Goal: Use online tool/utility: Utilize a website feature to perform a specific function

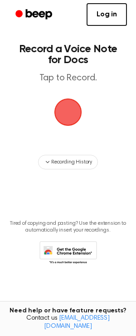
click at [72, 116] on span "button" at bounding box center [67, 111] width 25 height 25
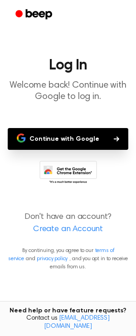
click at [63, 137] on button "Continue with Google" at bounding box center [68, 139] width 121 height 22
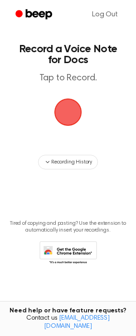
click at [73, 115] on span "button" at bounding box center [67, 111] width 25 height 25
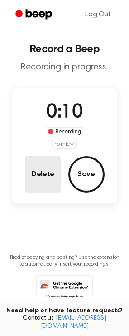
click at [41, 178] on button "Delete" at bounding box center [43, 174] width 36 height 36
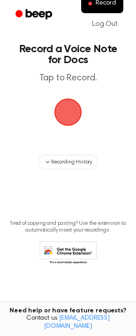
click at [70, 111] on span "button" at bounding box center [68, 112] width 28 height 28
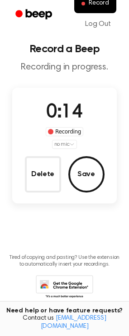
drag, startPoint x: 59, startPoint y: 172, endPoint x: 65, endPoint y: 176, distance: 7.3
click at [59, 172] on button "Delete" at bounding box center [43, 174] width 36 height 36
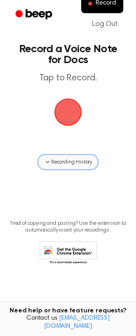
click at [66, 161] on span "Recording History" at bounding box center [71, 162] width 41 height 8
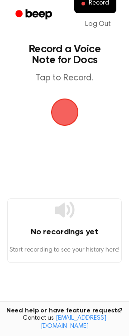
click at [66, 113] on span "button" at bounding box center [65, 112] width 28 height 28
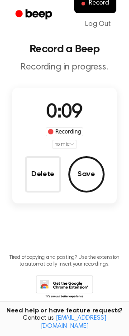
click at [58, 134] on div "Recording" at bounding box center [65, 131] width 38 height 9
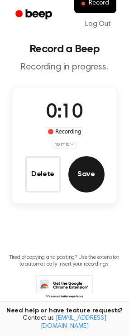
click at [85, 176] on button "Save" at bounding box center [86, 174] width 36 height 36
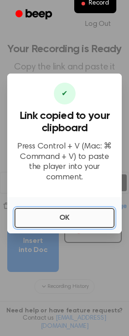
click at [56, 216] on button "OK" at bounding box center [65, 218] width 100 height 20
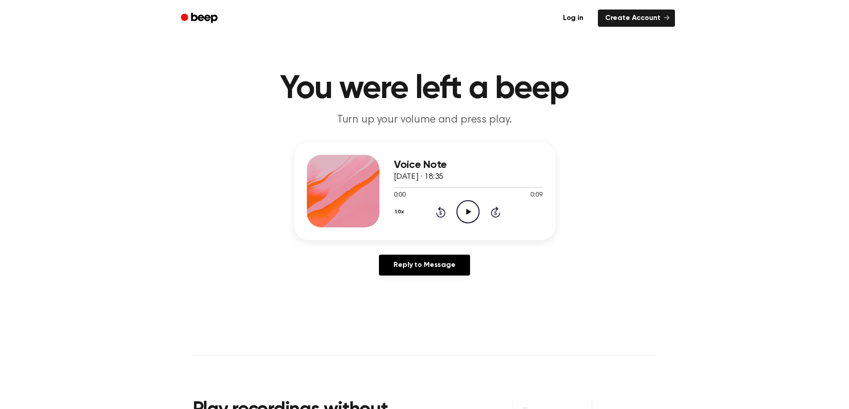
click at [471, 212] on icon "Play Audio" at bounding box center [468, 211] width 23 height 23
click at [469, 212] on icon at bounding box center [469, 212] width 5 height 6
